Goal: Task Accomplishment & Management: Use online tool/utility

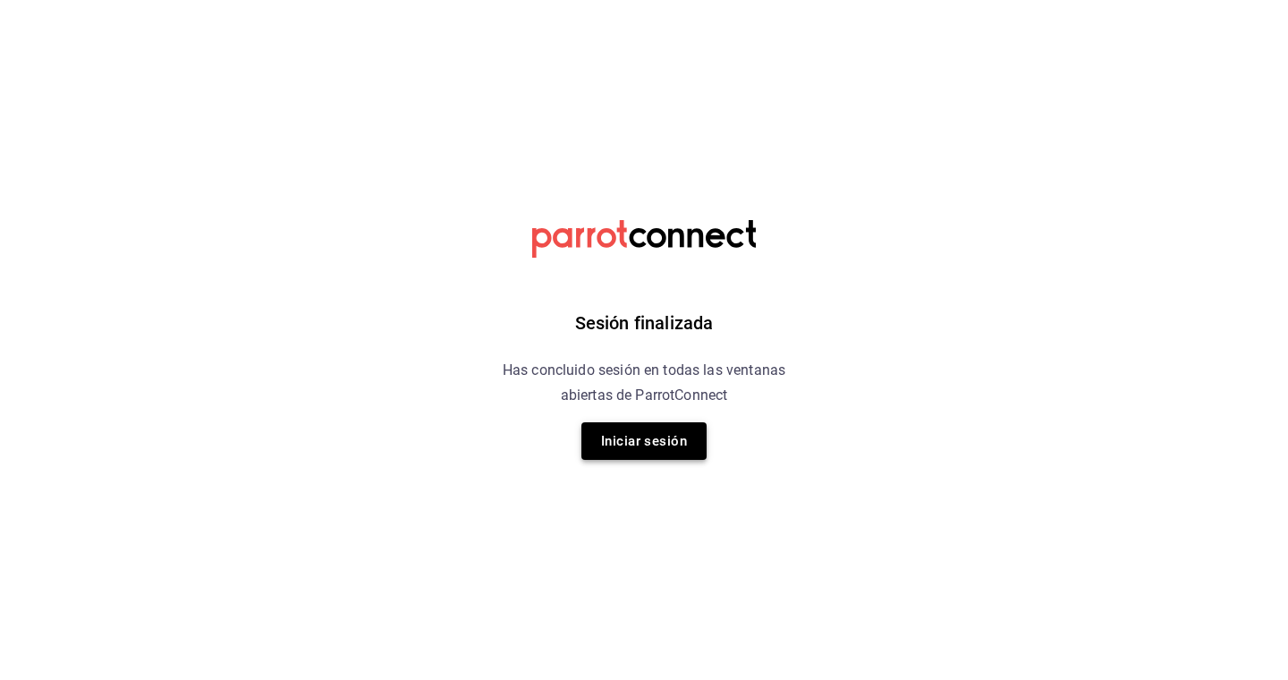
click at [633, 439] on button "Iniciar sesión" at bounding box center [643, 441] width 125 height 38
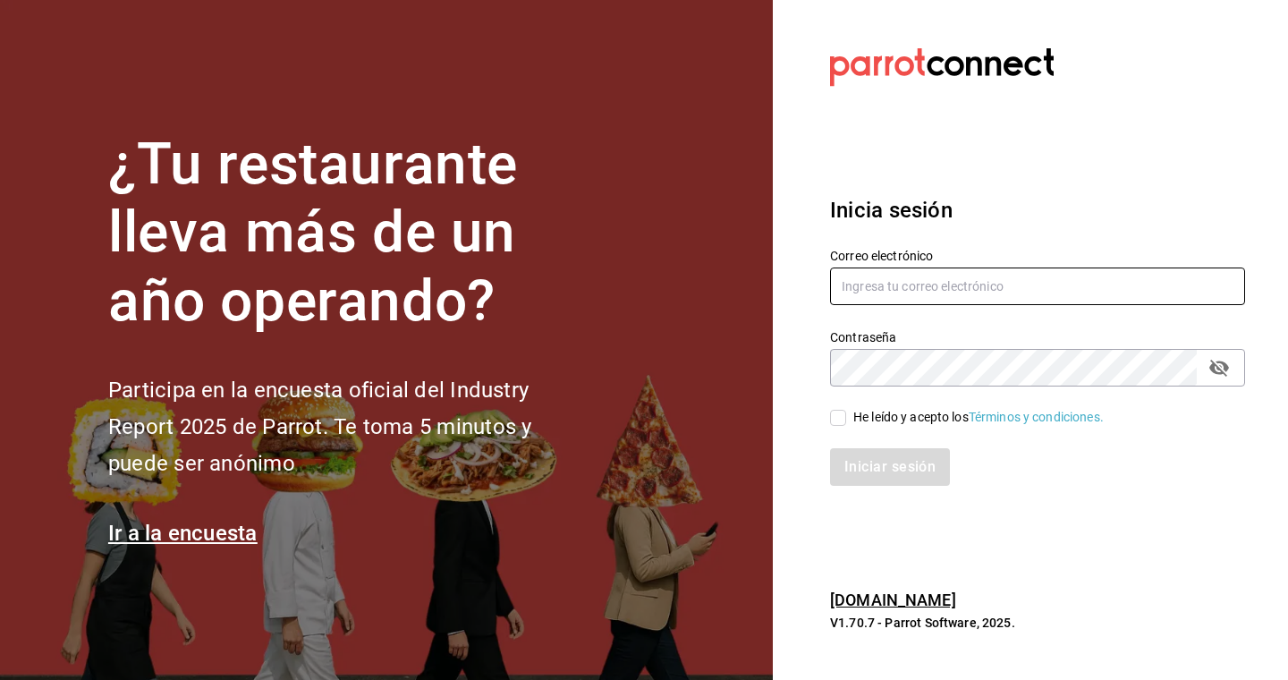
type input "mochomos.puebla@grupocosteno.com"
click at [844, 424] on input "He leído y acepto los Términos y condiciones." at bounding box center [838, 418] width 16 height 16
checkbox input "true"
click at [874, 463] on button "Iniciar sesión" at bounding box center [891, 467] width 122 height 38
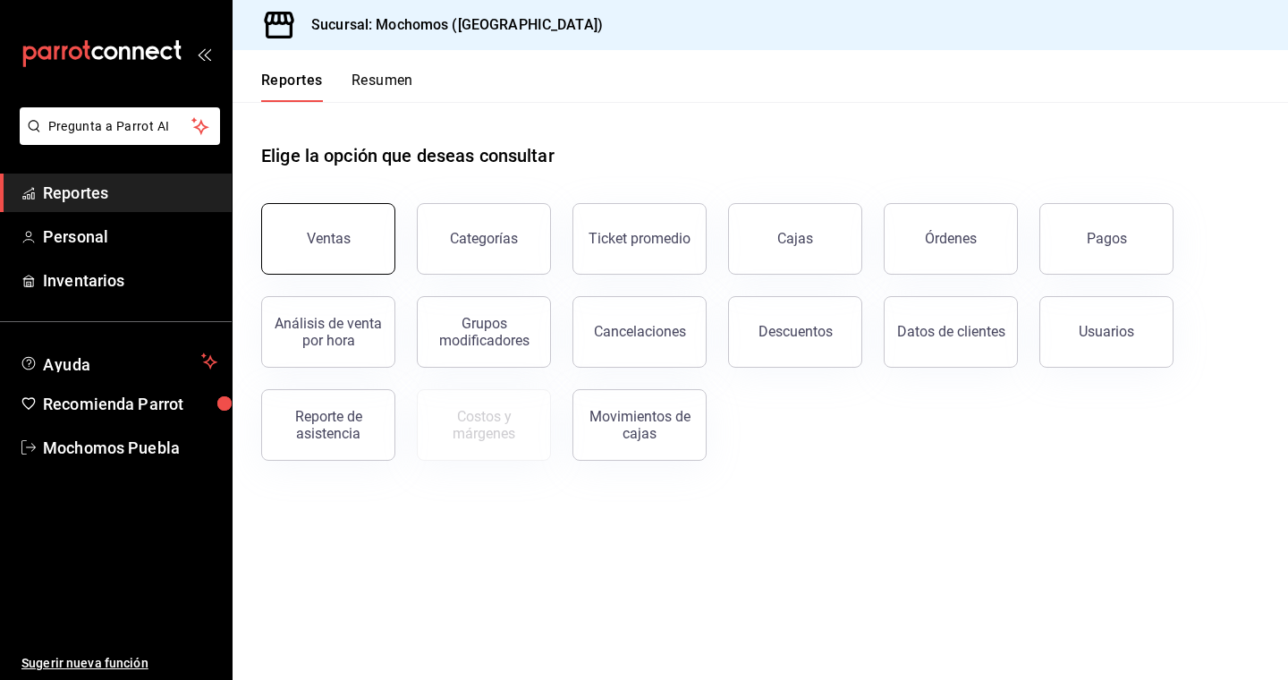
click at [359, 233] on button "Ventas" at bounding box center [328, 239] width 134 height 72
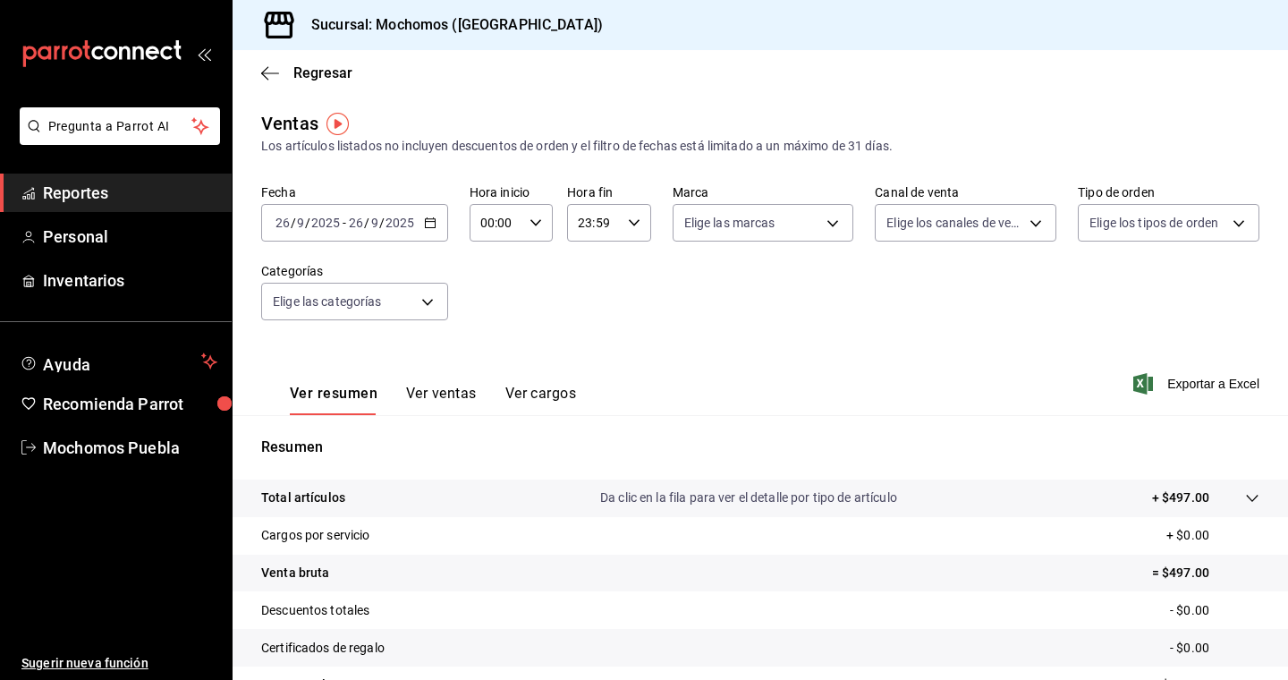
click at [429, 224] on icon "button" at bounding box center [430, 222] width 13 height 13
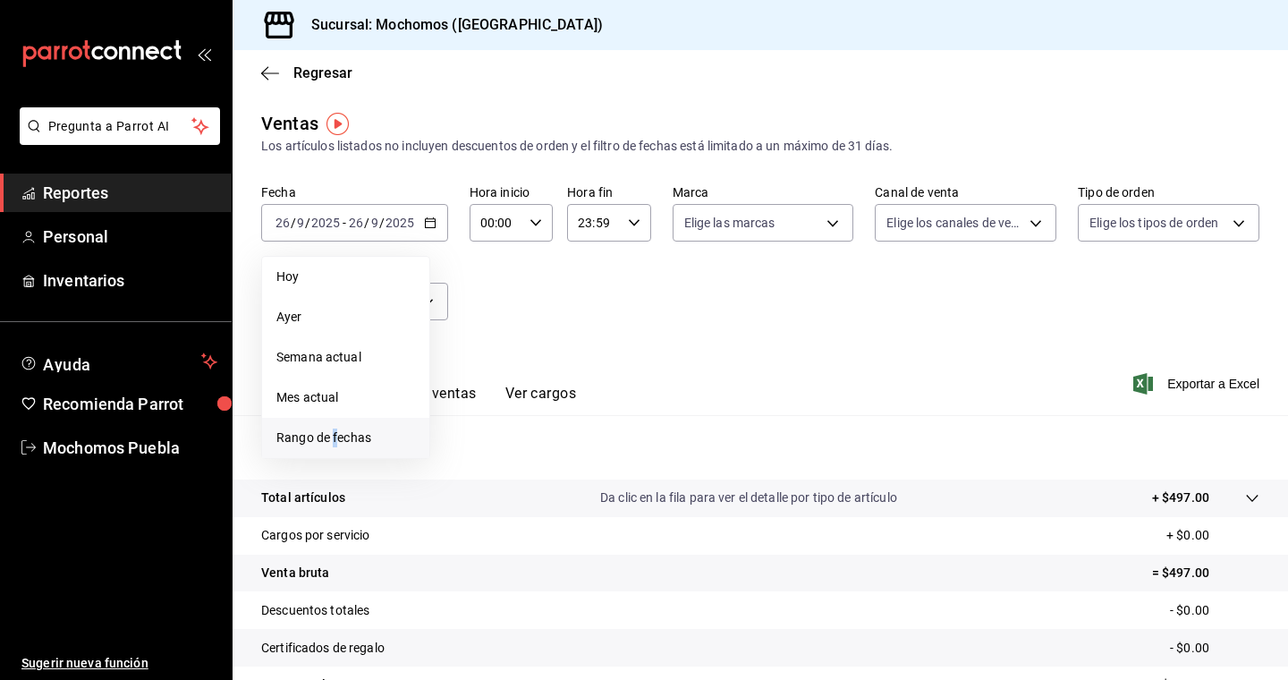
click at [335, 440] on span "Rango de fechas" at bounding box center [345, 438] width 139 height 19
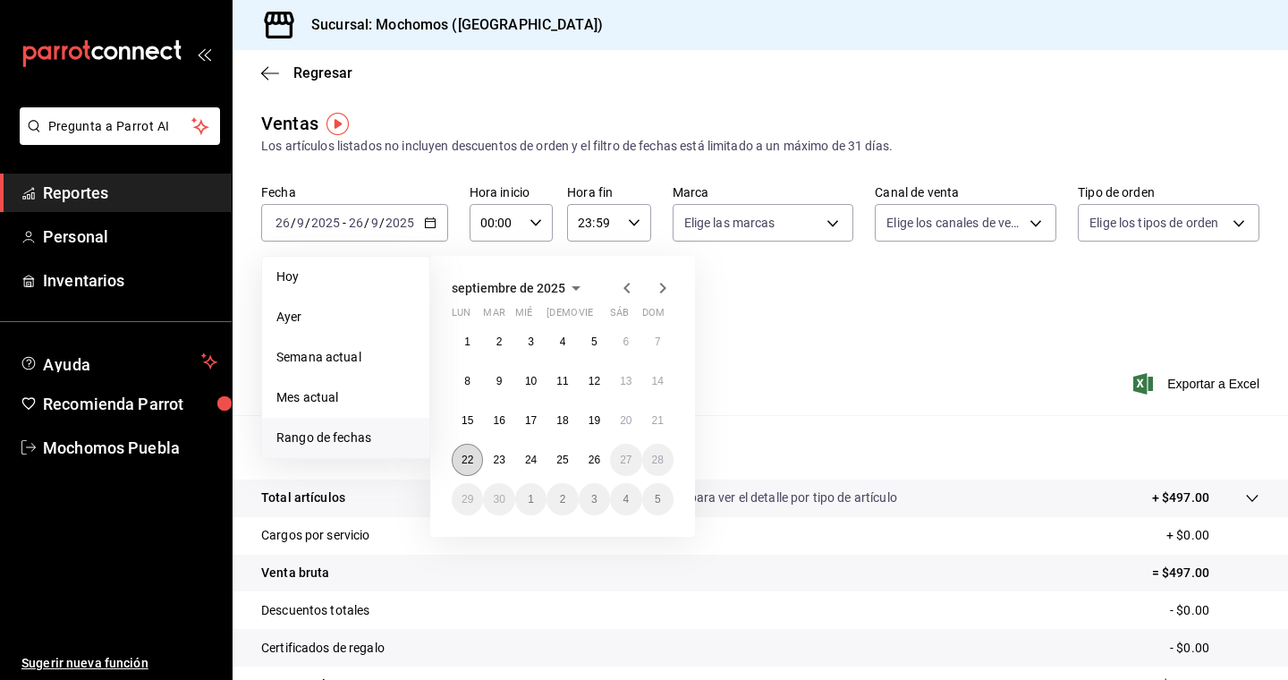
click at [470, 459] on abbr "22" at bounding box center [468, 460] width 12 height 13
click at [591, 463] on abbr "26" at bounding box center [595, 460] width 12 height 13
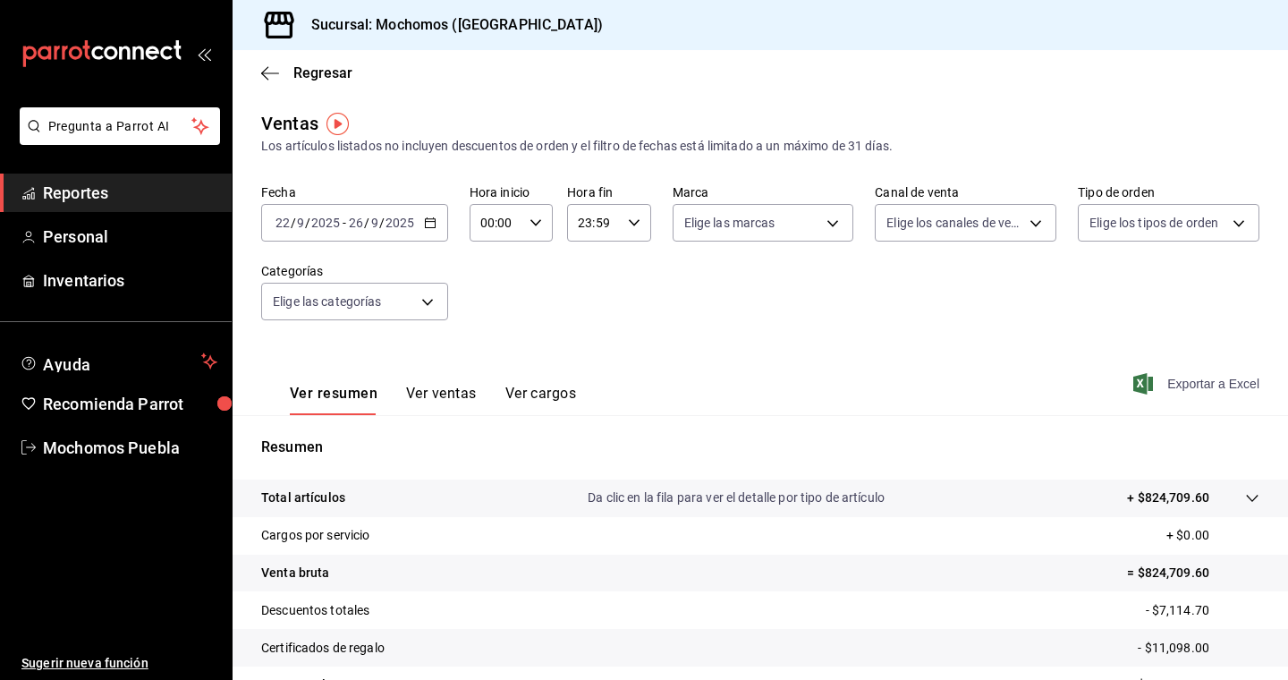
click at [1208, 381] on span "Exportar a Excel" at bounding box center [1198, 383] width 123 height 21
